Goal: Information Seeking & Learning: Find specific fact

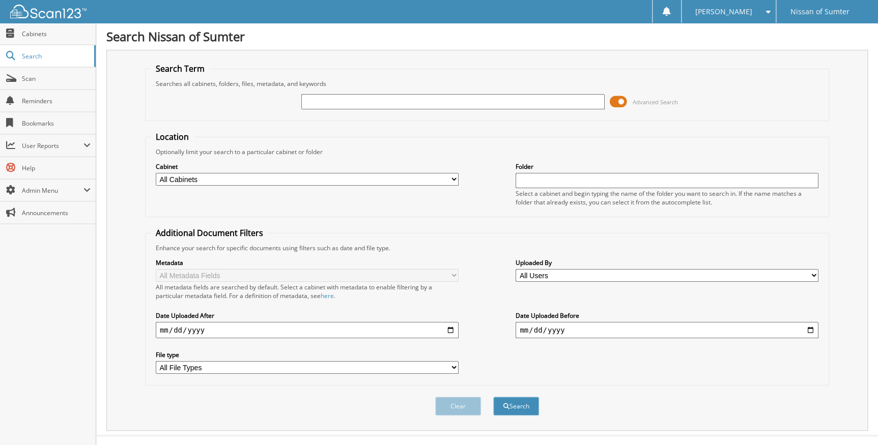
click at [621, 102] on span at bounding box center [618, 101] width 17 height 15
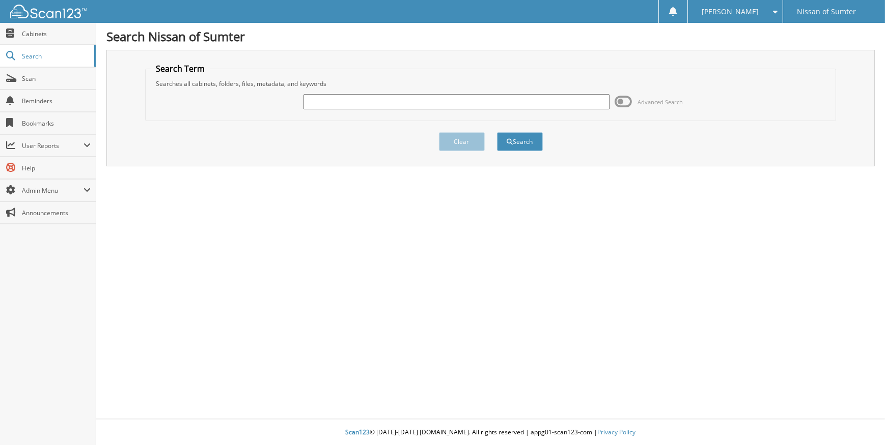
click at [401, 103] on input "text" at bounding box center [455, 101] width 305 height 15
type input "patel"
click at [533, 142] on button "Search" at bounding box center [520, 141] width 46 height 19
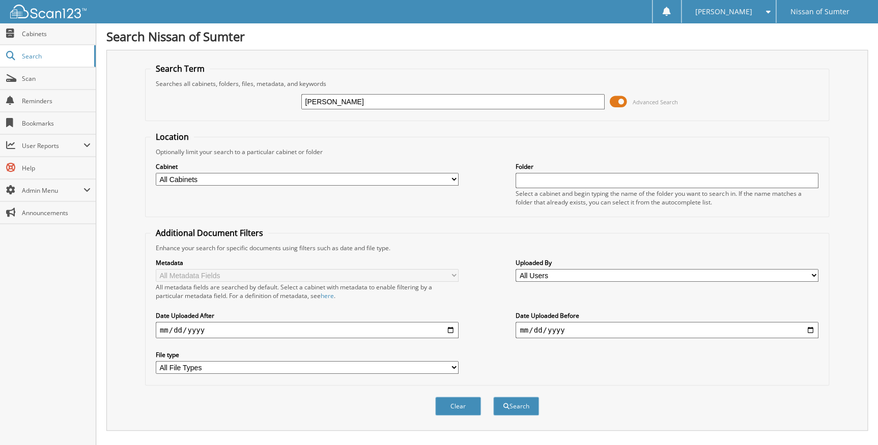
click at [619, 102] on span at bounding box center [618, 101] width 17 height 15
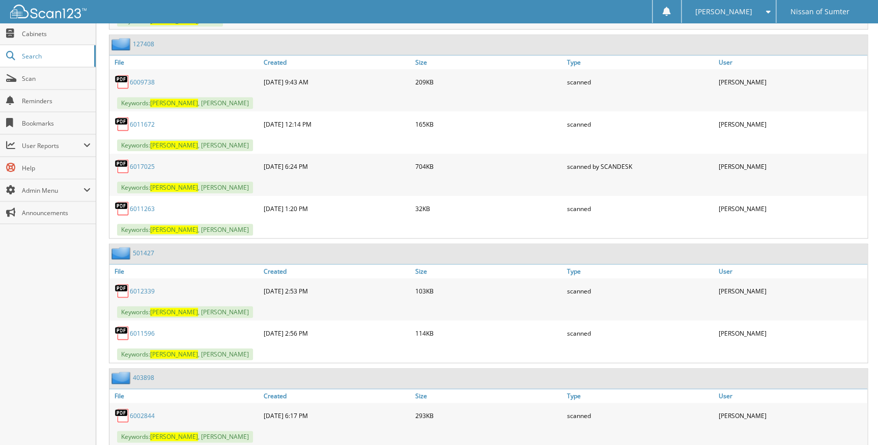
scroll to position [385, 0]
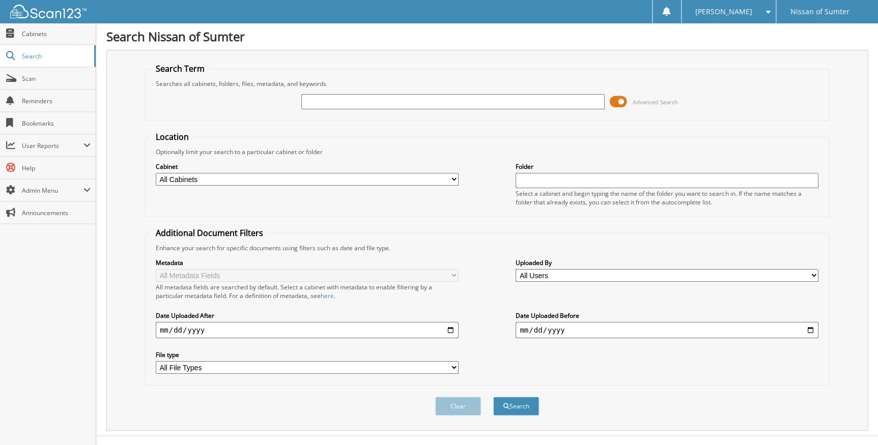
click at [623, 100] on span at bounding box center [618, 101] width 17 height 15
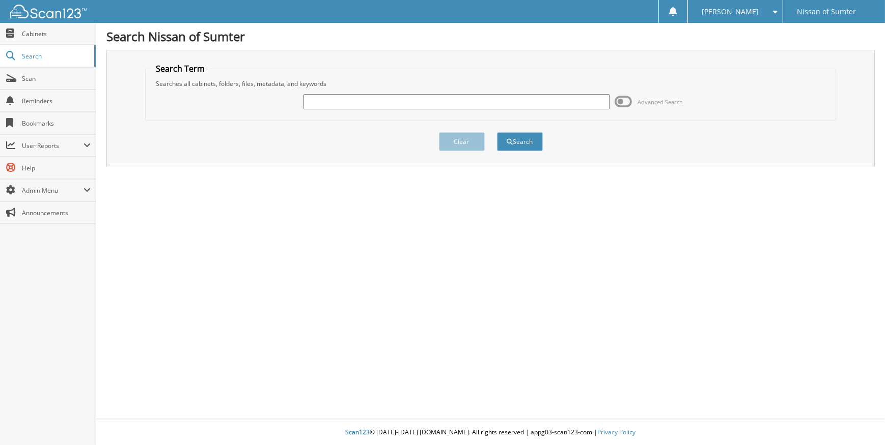
click at [483, 100] on input "text" at bounding box center [455, 101] width 305 height 15
type input "25323"
click at [522, 134] on button "Search" at bounding box center [520, 141] width 46 height 19
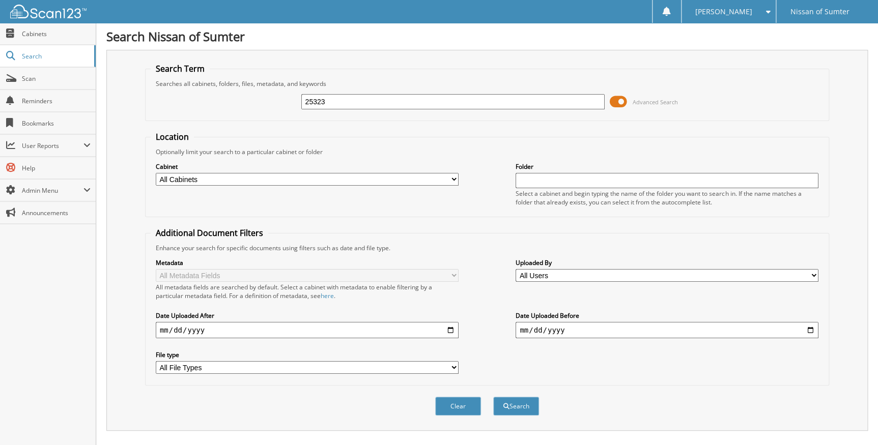
click at [624, 100] on span at bounding box center [618, 101] width 17 height 15
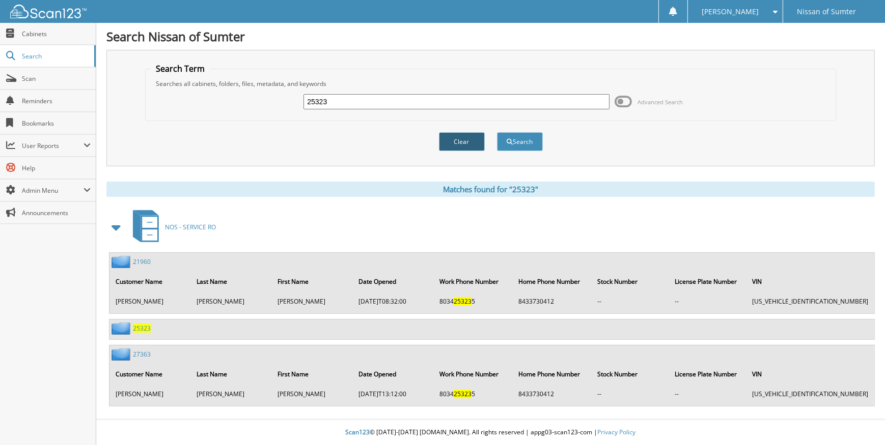
click at [443, 136] on button "Clear" at bounding box center [462, 141] width 46 height 19
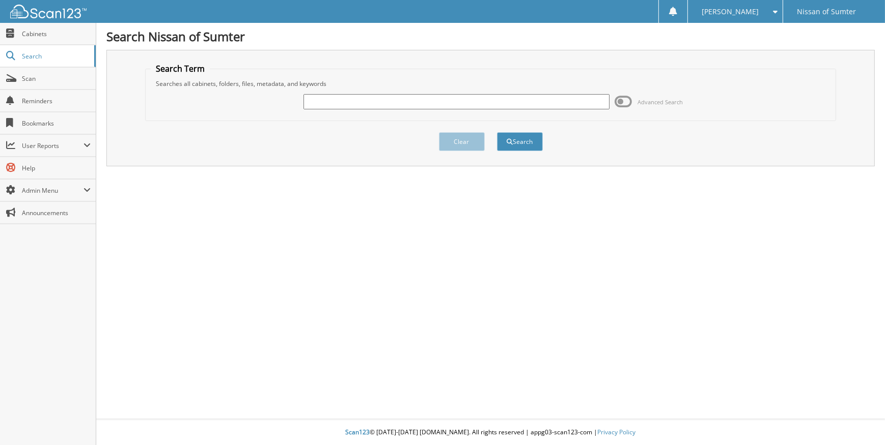
paste input "JN8BT3CA7SW345309"
drag, startPoint x: 346, startPoint y: 100, endPoint x: 208, endPoint y: 100, distance: 137.4
click at [208, 100] on div "JN8BT3CA7SW345309 Advanced Search" at bounding box center [490, 101] width 679 height 27
type input "SW345309"
click at [497, 132] on button "Search" at bounding box center [520, 141] width 46 height 19
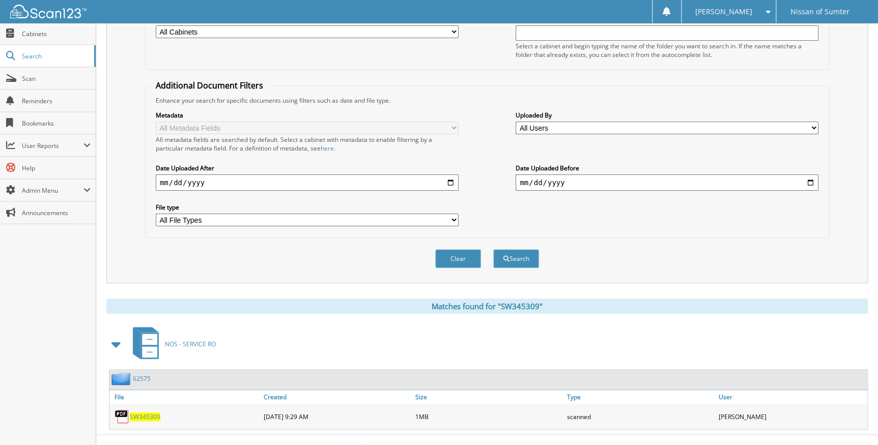
scroll to position [157, 0]
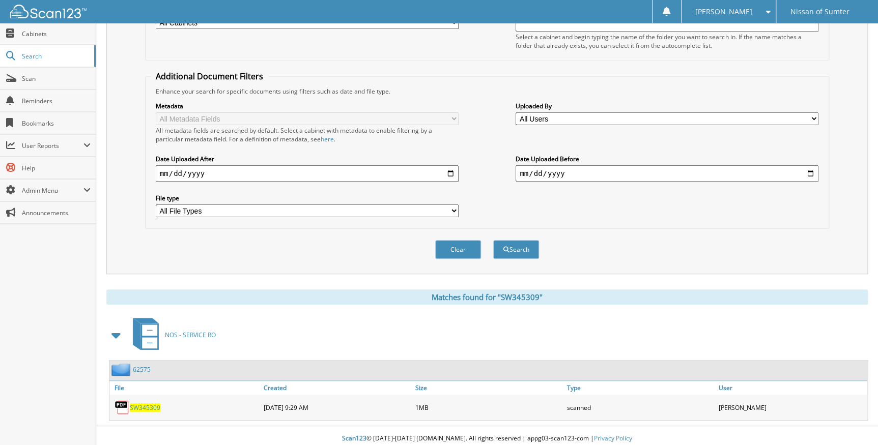
click at [153, 404] on span "SW345309" at bounding box center [145, 408] width 31 height 9
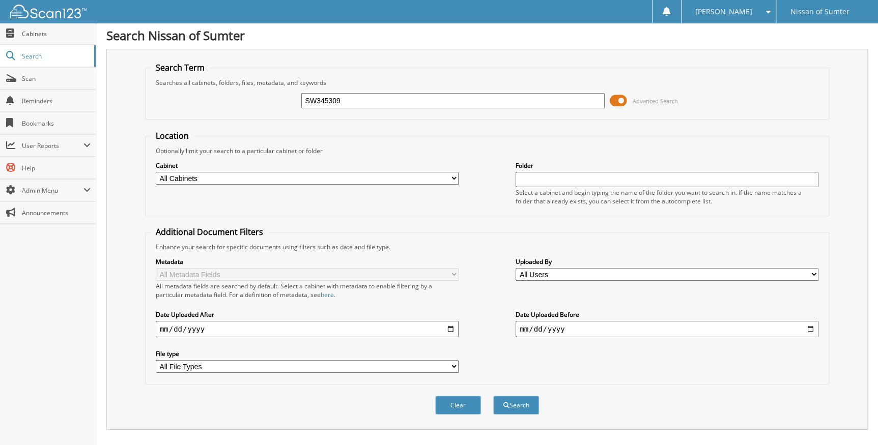
scroll to position [0, 0]
